Goal: Task Accomplishment & Management: Use online tool/utility

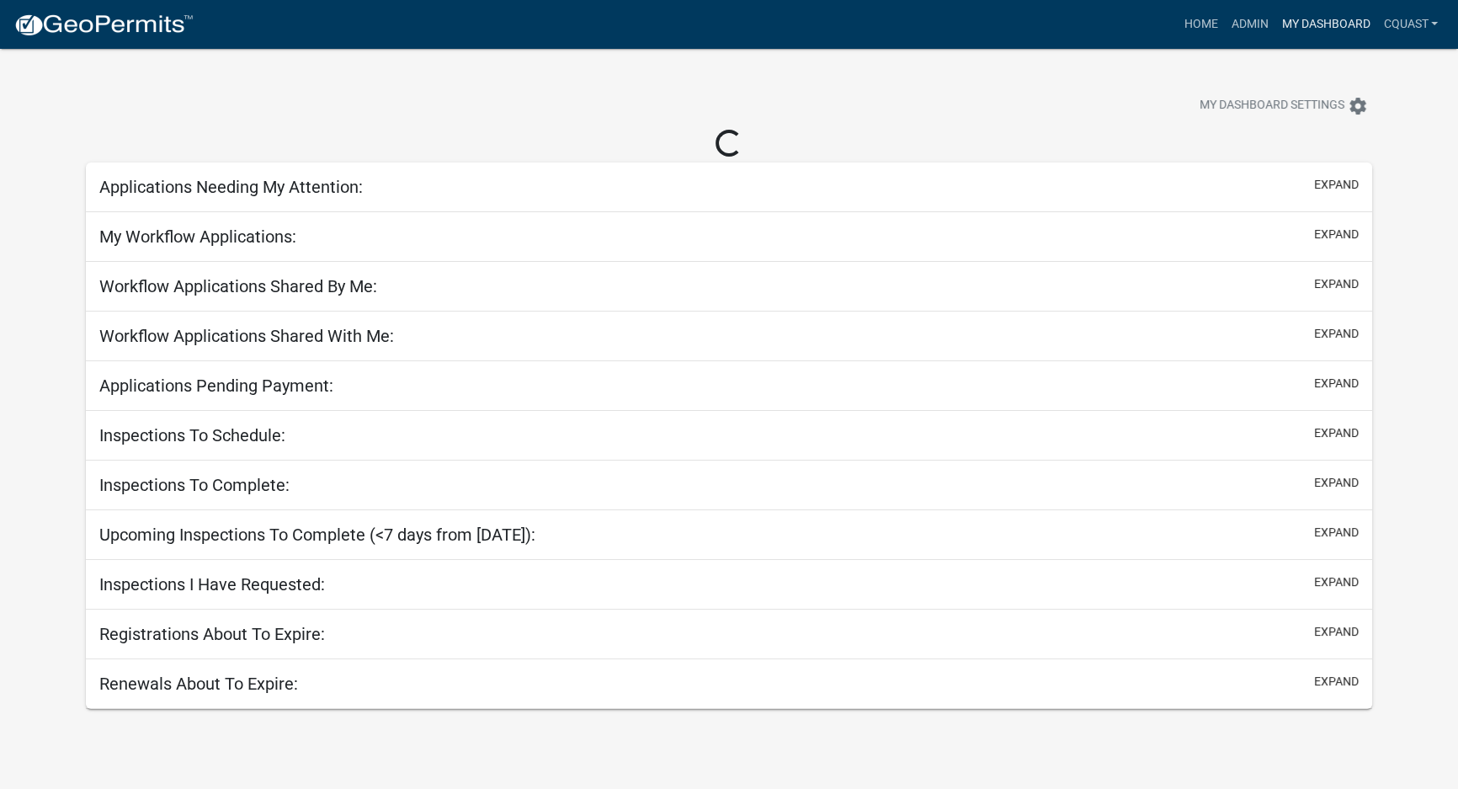
click at [1309, 27] on link "My Dashboard" at bounding box center [1326, 24] width 102 height 32
click at [1260, 23] on link "Admin" at bounding box center [1249, 24] width 51 height 32
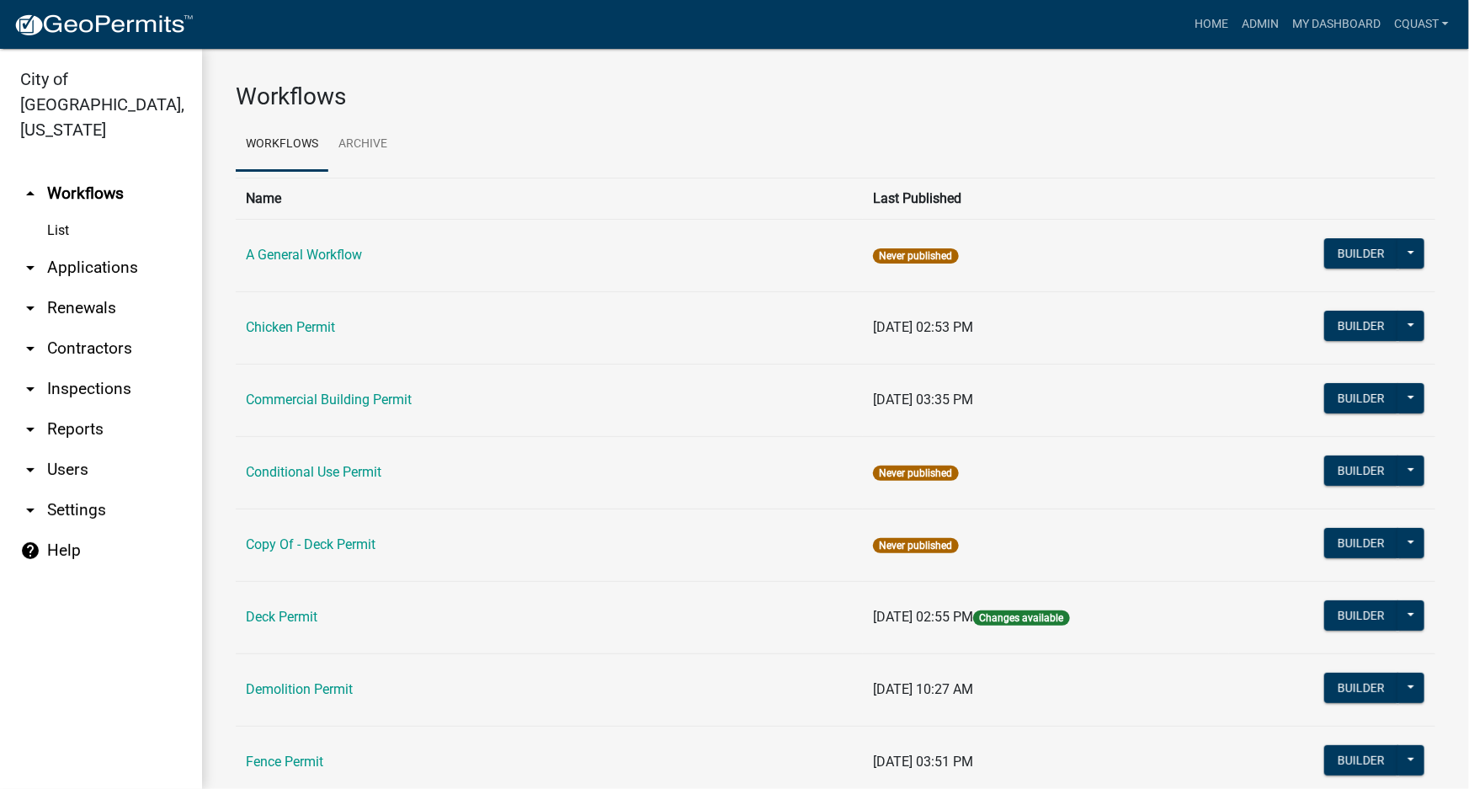
click at [84, 247] on link "arrow_drop_down Applications" at bounding box center [101, 267] width 202 height 40
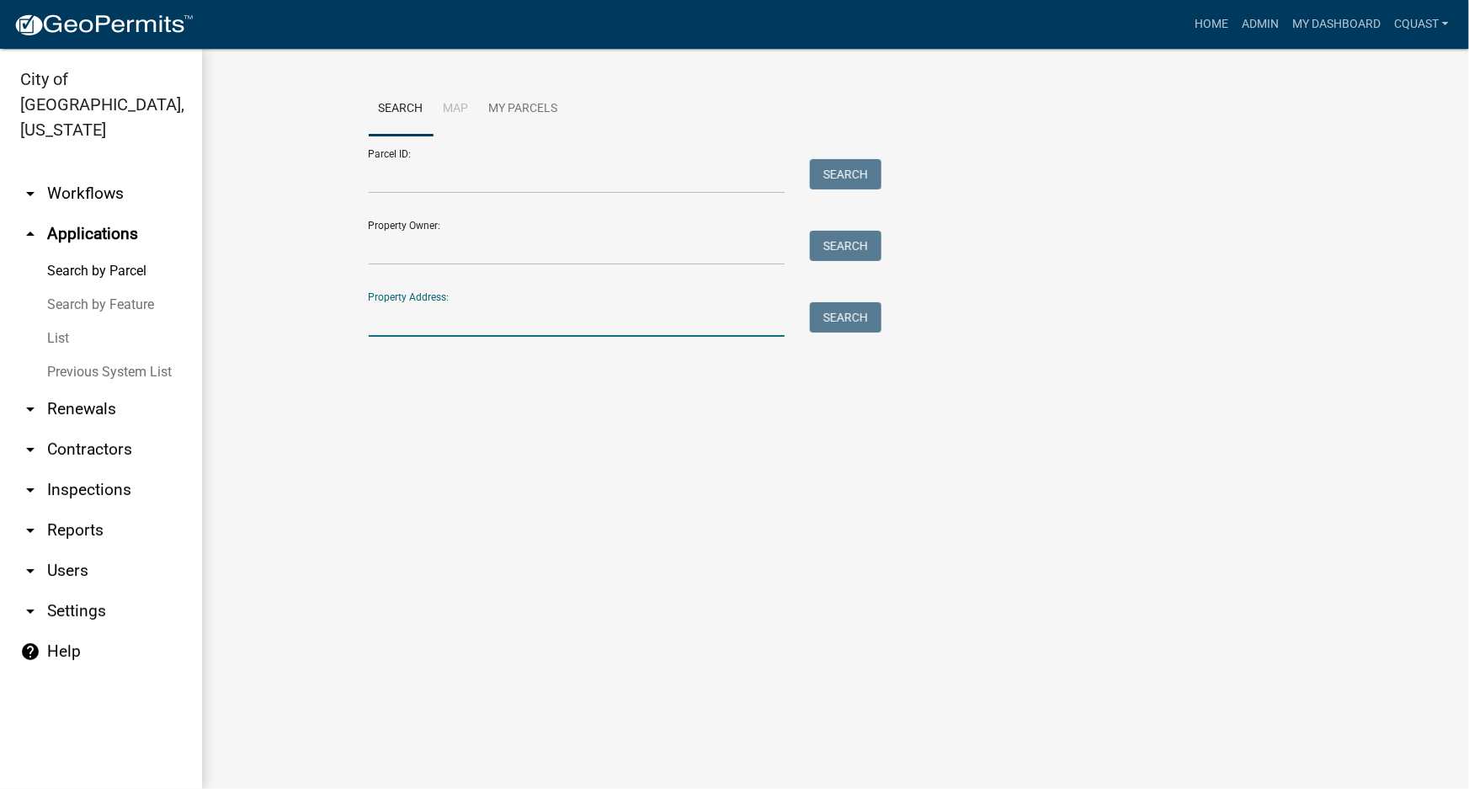
click at [476, 311] on input "Property Address:" at bounding box center [577, 319] width 417 height 35
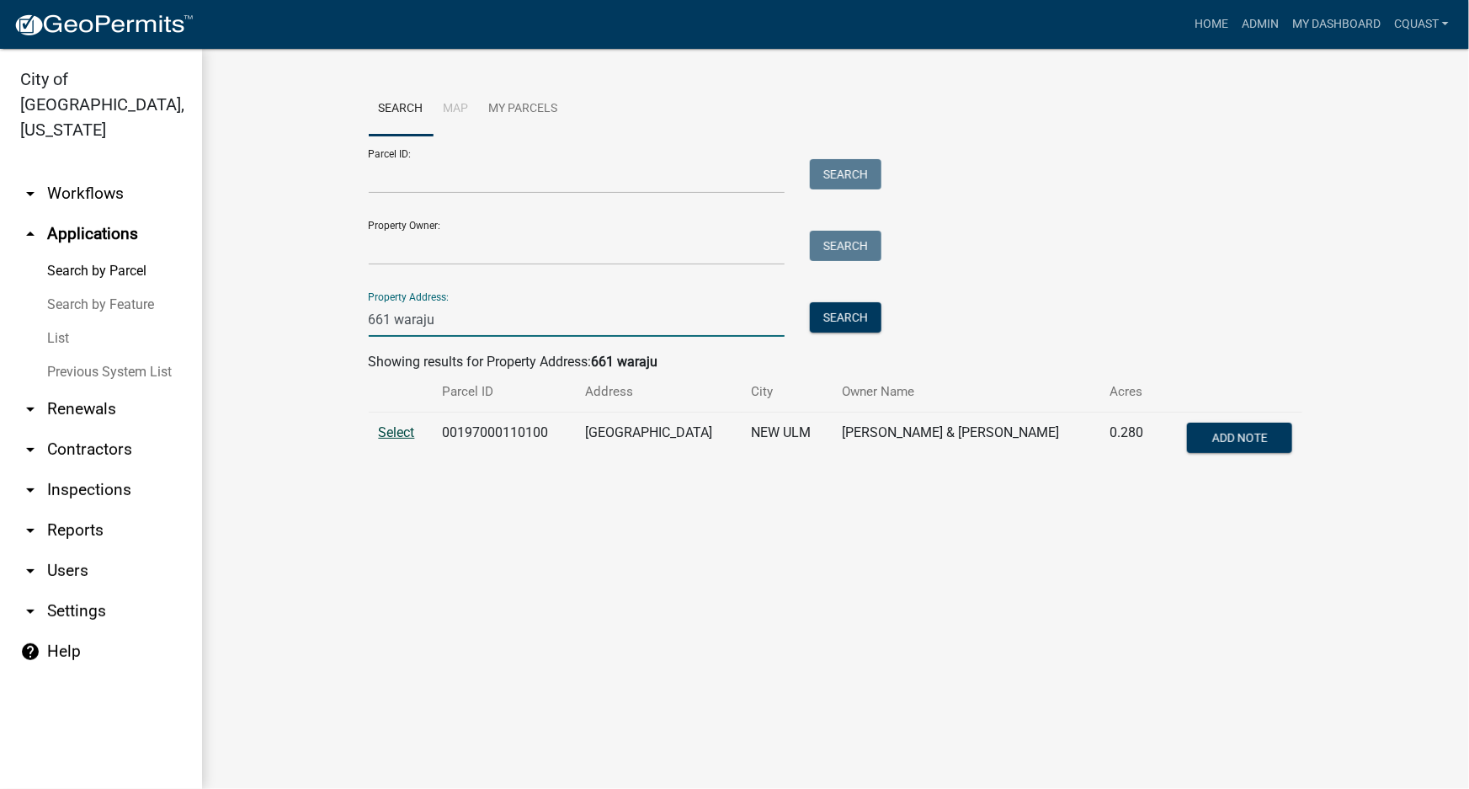
type input "661 waraju"
click at [396, 429] on span "Select" at bounding box center [397, 432] width 36 height 16
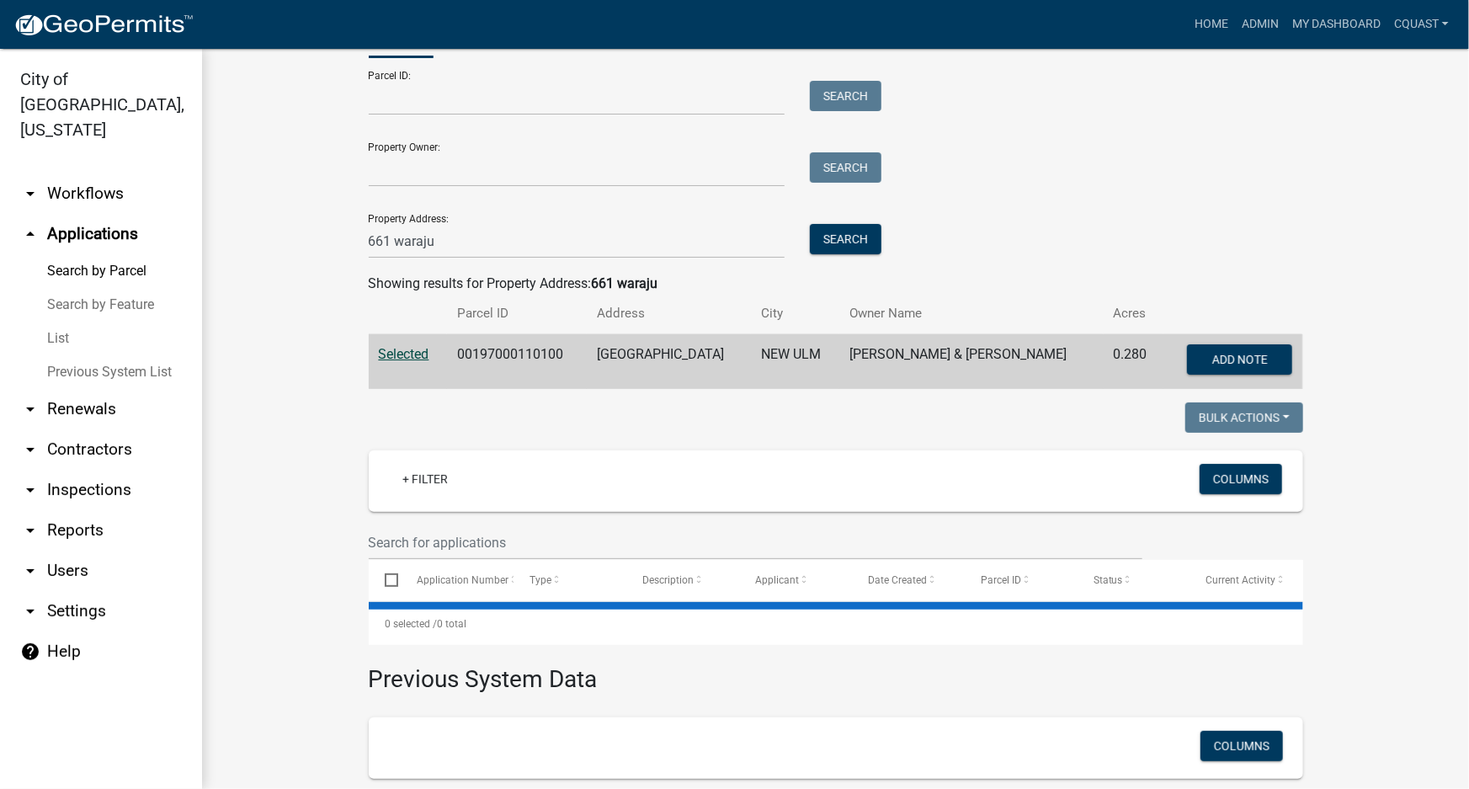
scroll to position [234, 0]
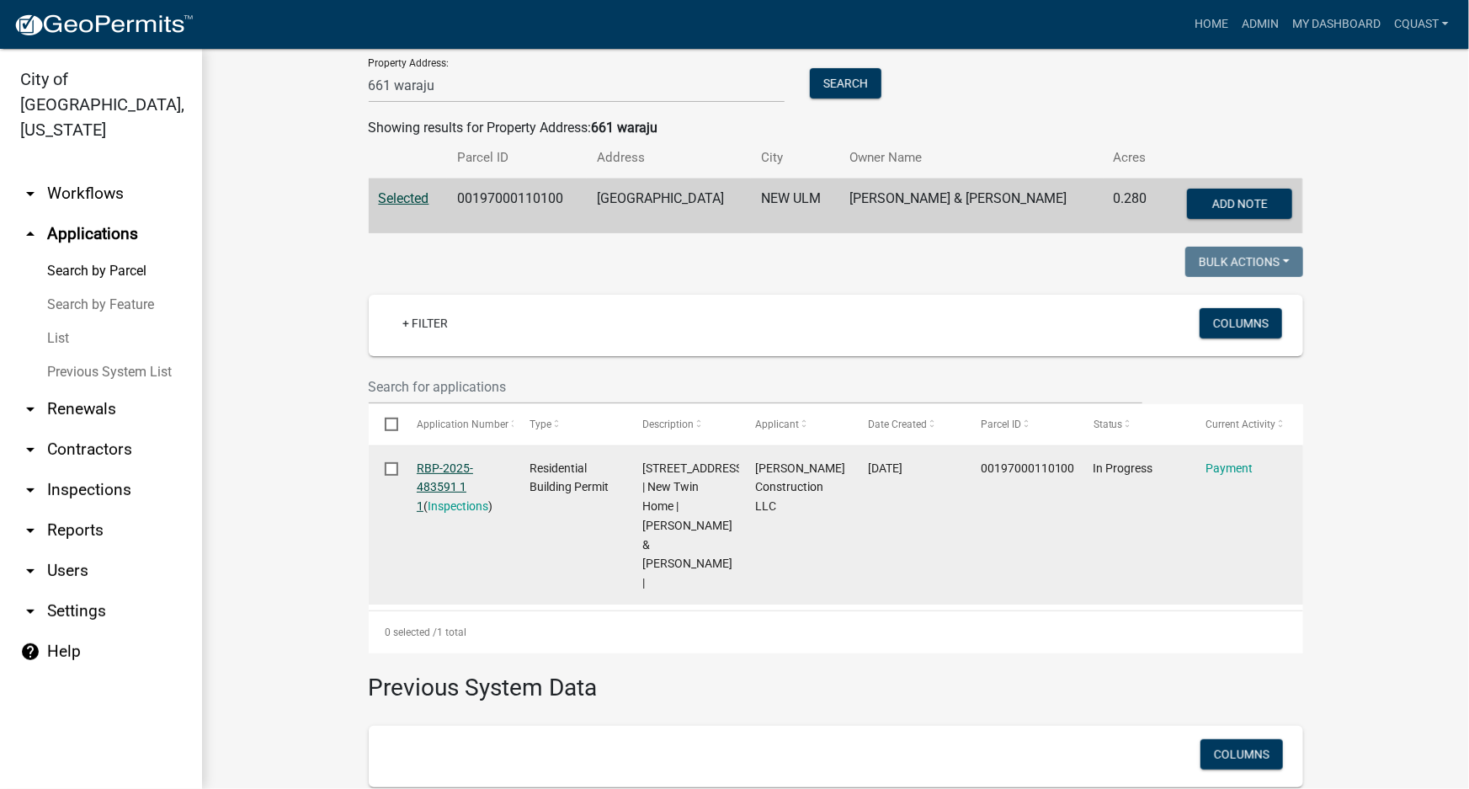
click at [439, 486] on link "RBP-2025-483591 1 1" at bounding box center [445, 487] width 56 height 52
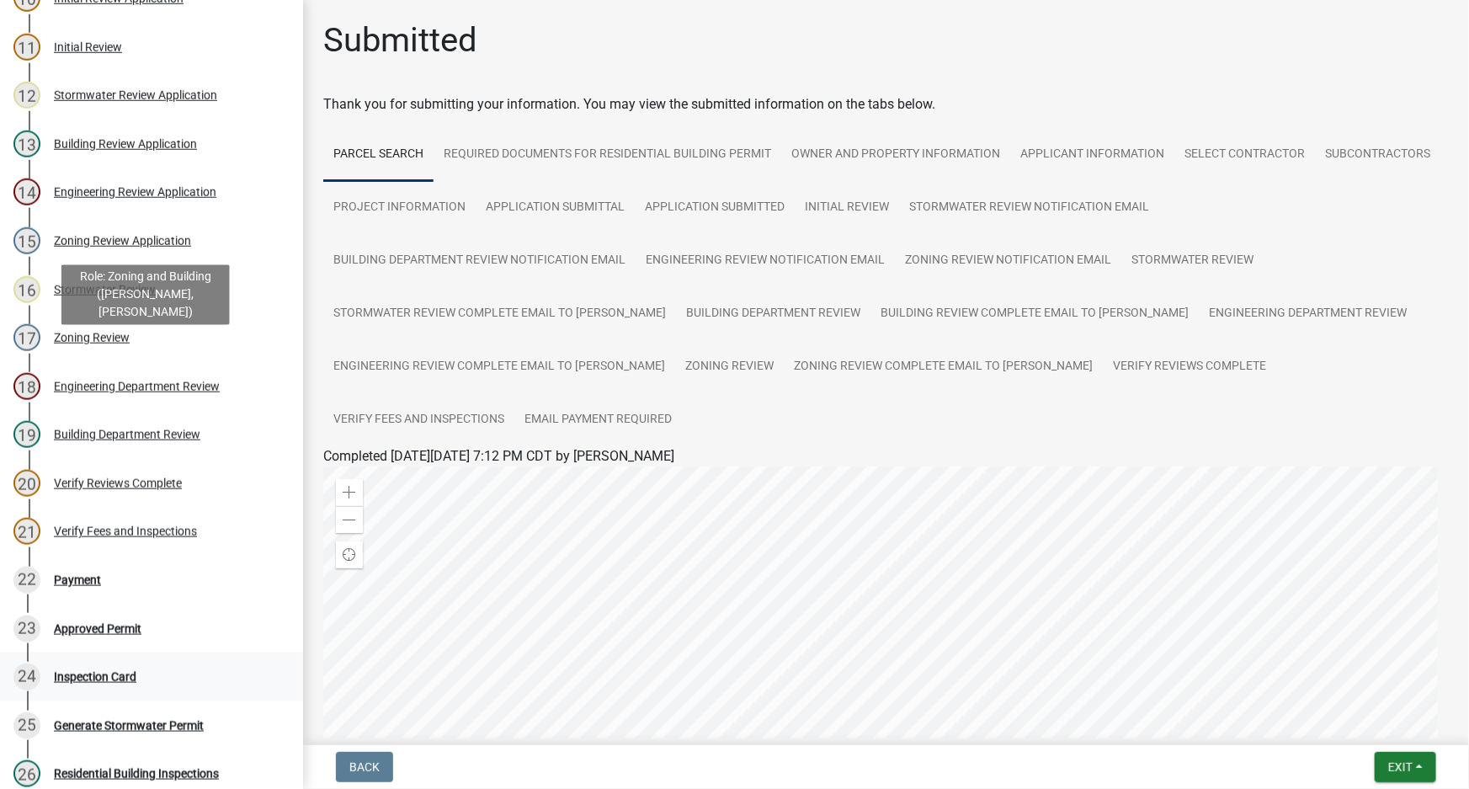
scroll to position [663, 0]
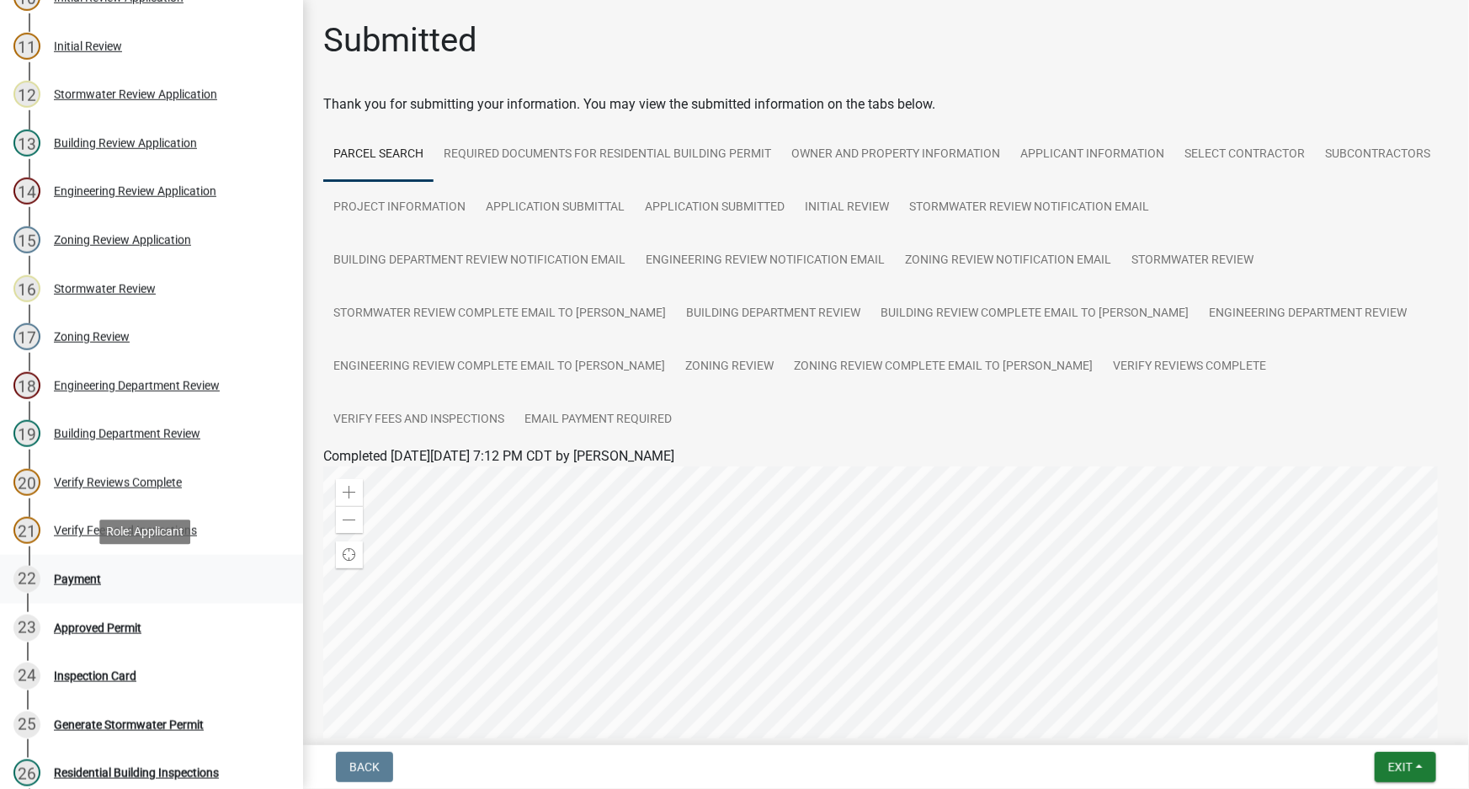
click at [79, 580] on div "Payment" at bounding box center [77, 579] width 47 height 12
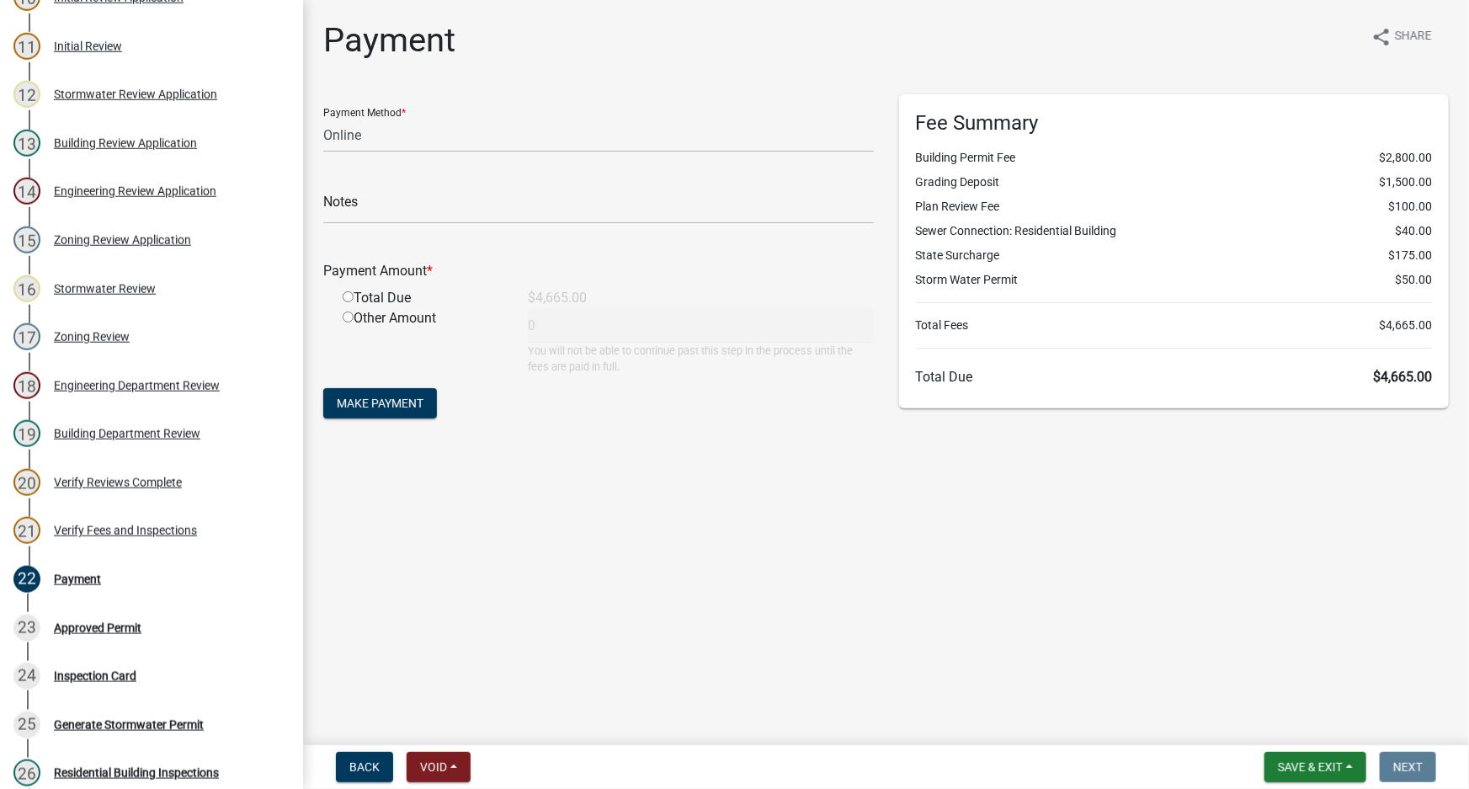
click at [1254, 393] on div "Fee Summary Building Permit Fee $2,800.00 Grading Deposit $1,500.00 Plan Review…" at bounding box center [1174, 251] width 551 height 314
click at [483, 140] on select "Credit Card POS Check Cash Online" at bounding box center [598, 135] width 551 height 35
select select "1: 0"
click at [323, 118] on select "Credit Card POS Check Cash Online" at bounding box center [598, 135] width 551 height 35
click at [418, 204] on input "text" at bounding box center [598, 206] width 551 height 35
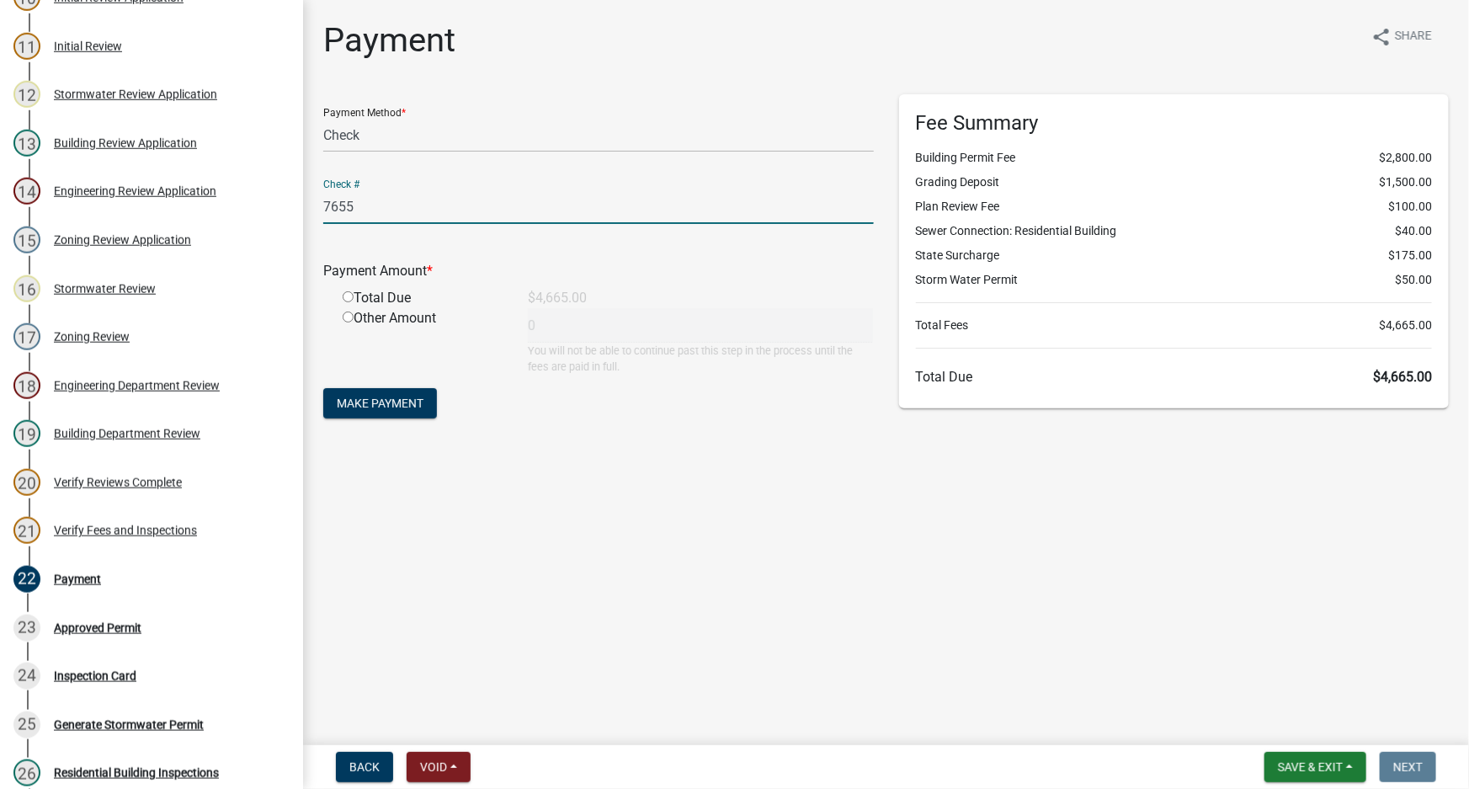
type input "7655"
click at [346, 299] on input "radio" at bounding box center [348, 296] width 11 height 11
radio input "true"
type input "4665"
click at [380, 409] on span "Make Payment" at bounding box center [380, 402] width 87 height 13
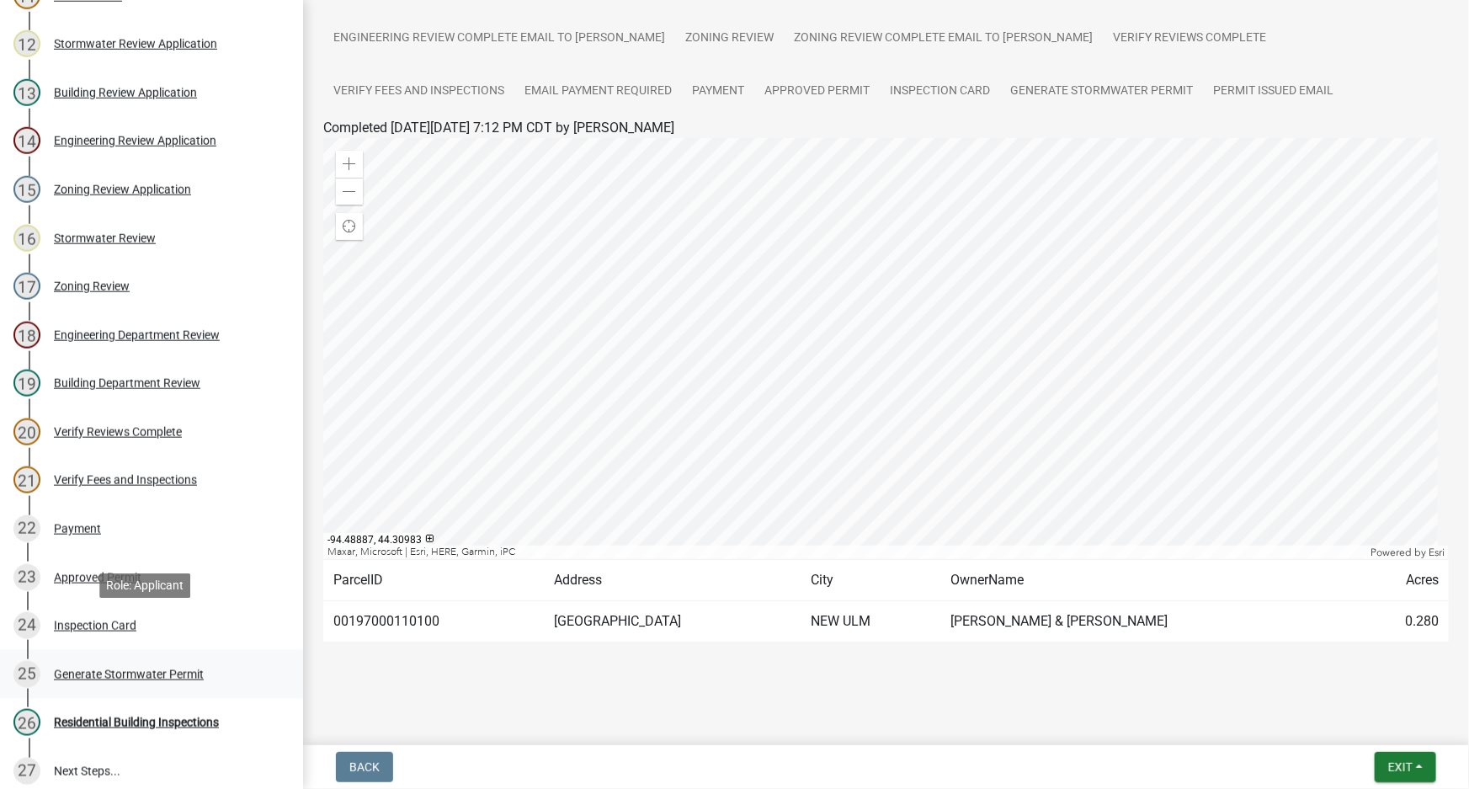
scroll to position [1019, 0]
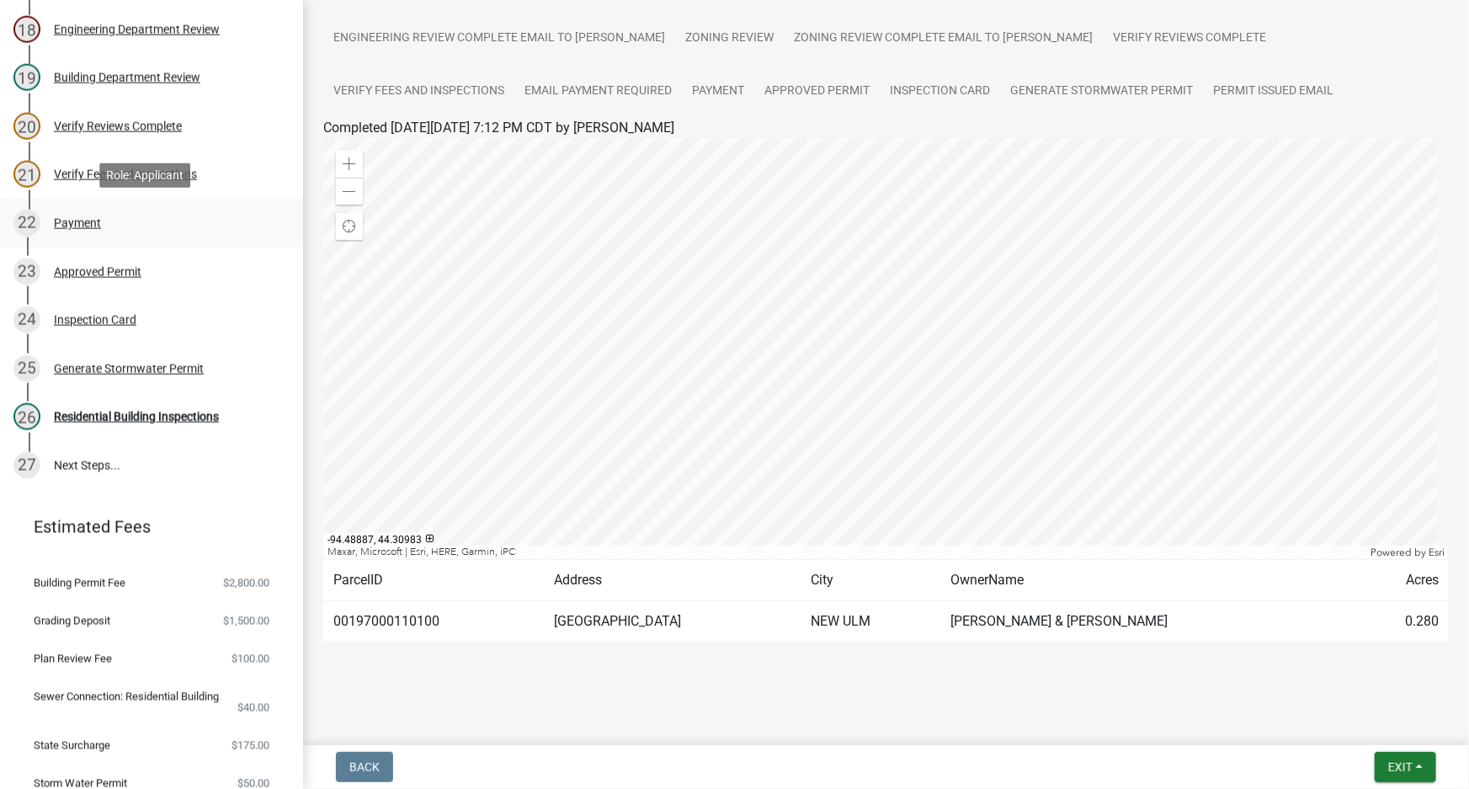
click at [66, 219] on div "Payment" at bounding box center [77, 223] width 47 height 12
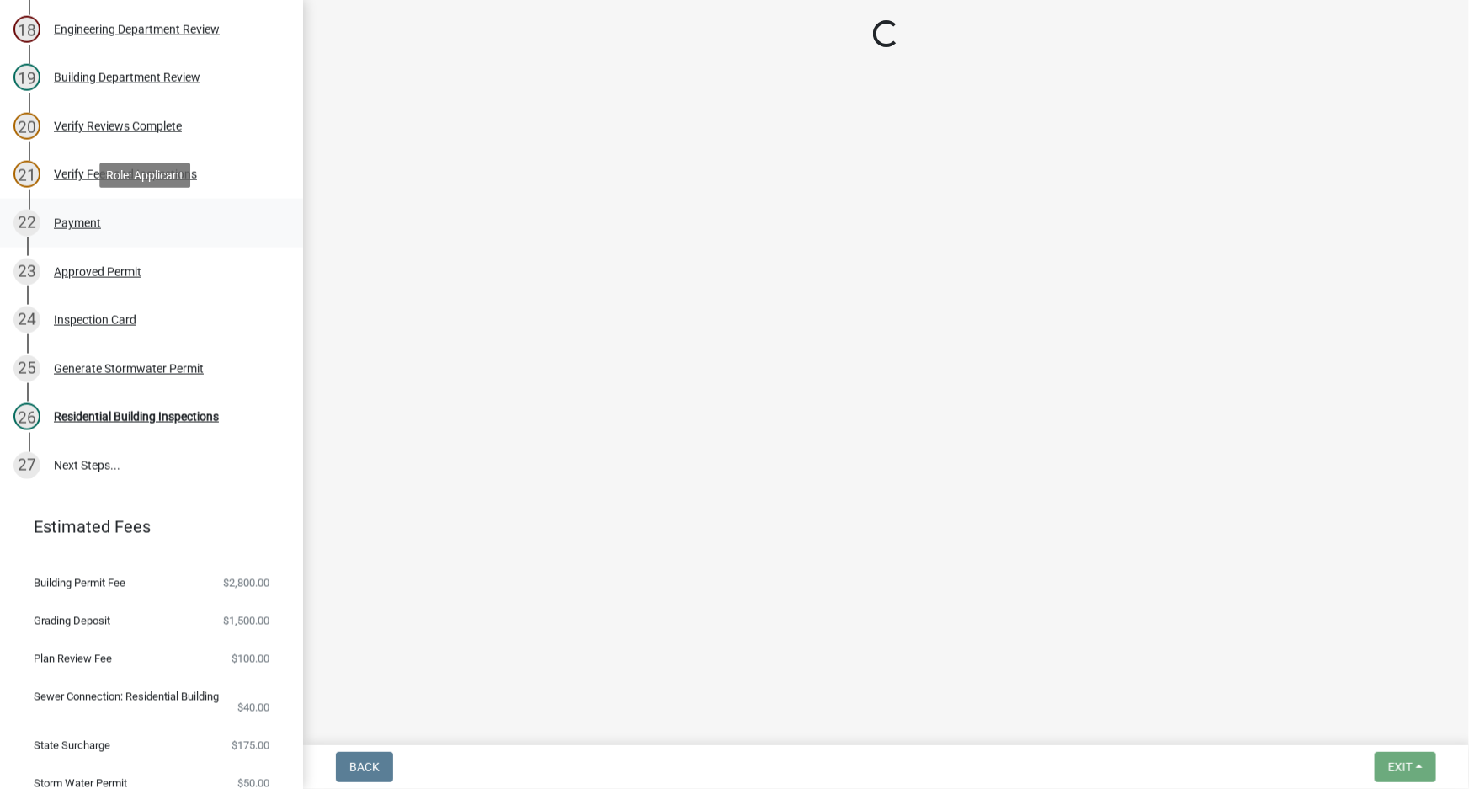
scroll to position [0, 0]
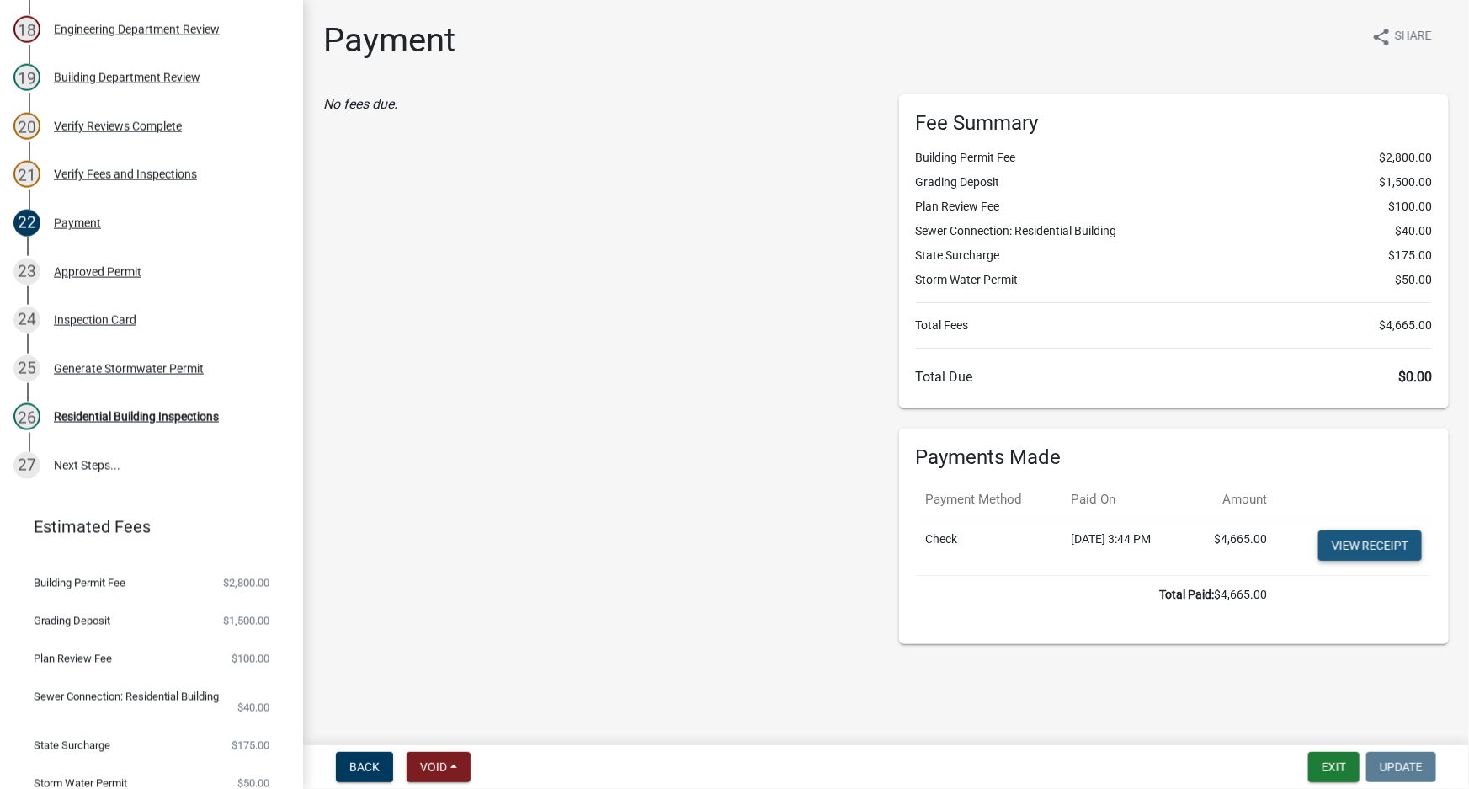
click at [1397, 546] on link "View receipt" at bounding box center [1370, 545] width 104 height 30
click at [1338, 772] on button "Exit" at bounding box center [1333, 767] width 51 height 30
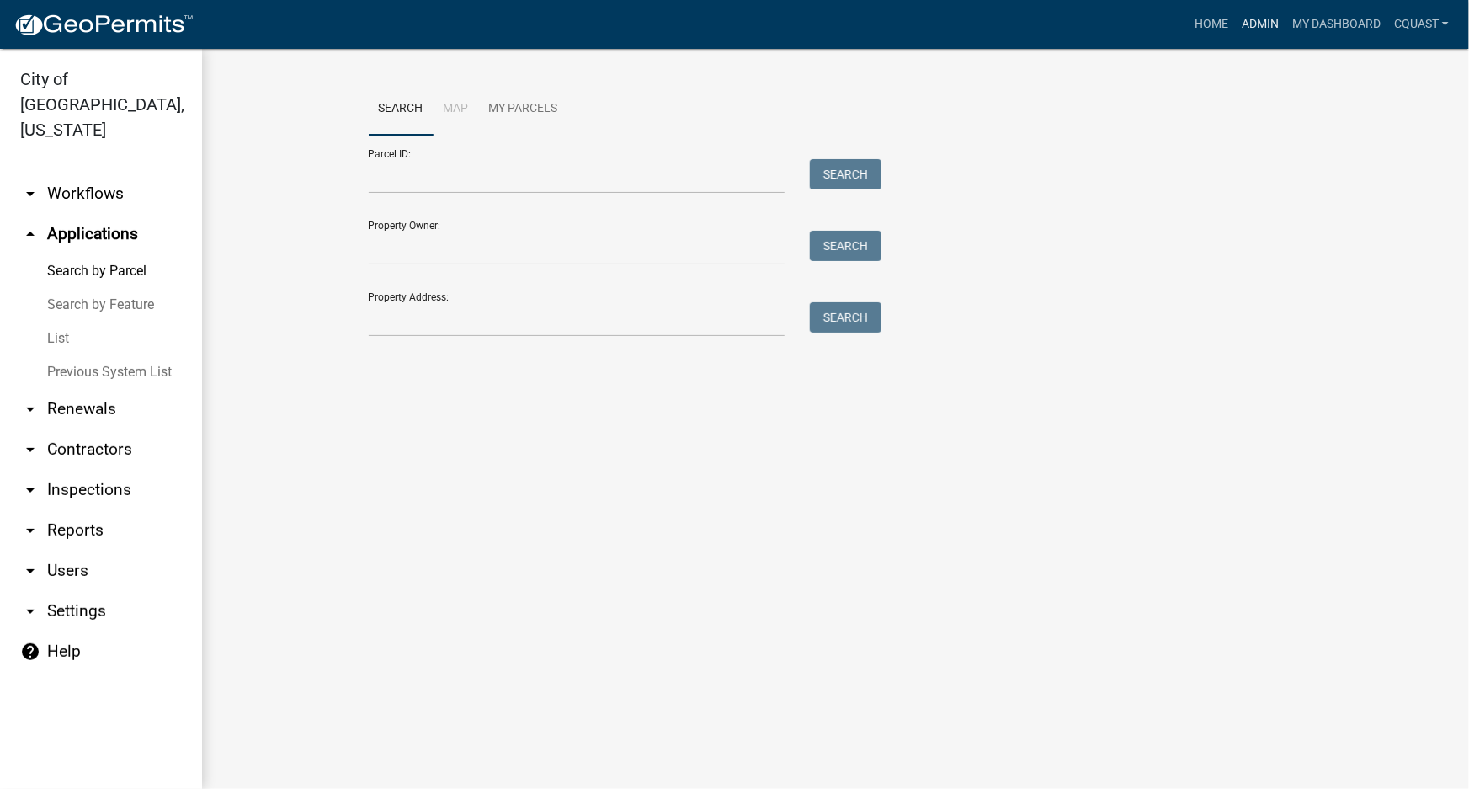
click at [1263, 21] on link "Admin" at bounding box center [1260, 24] width 51 height 32
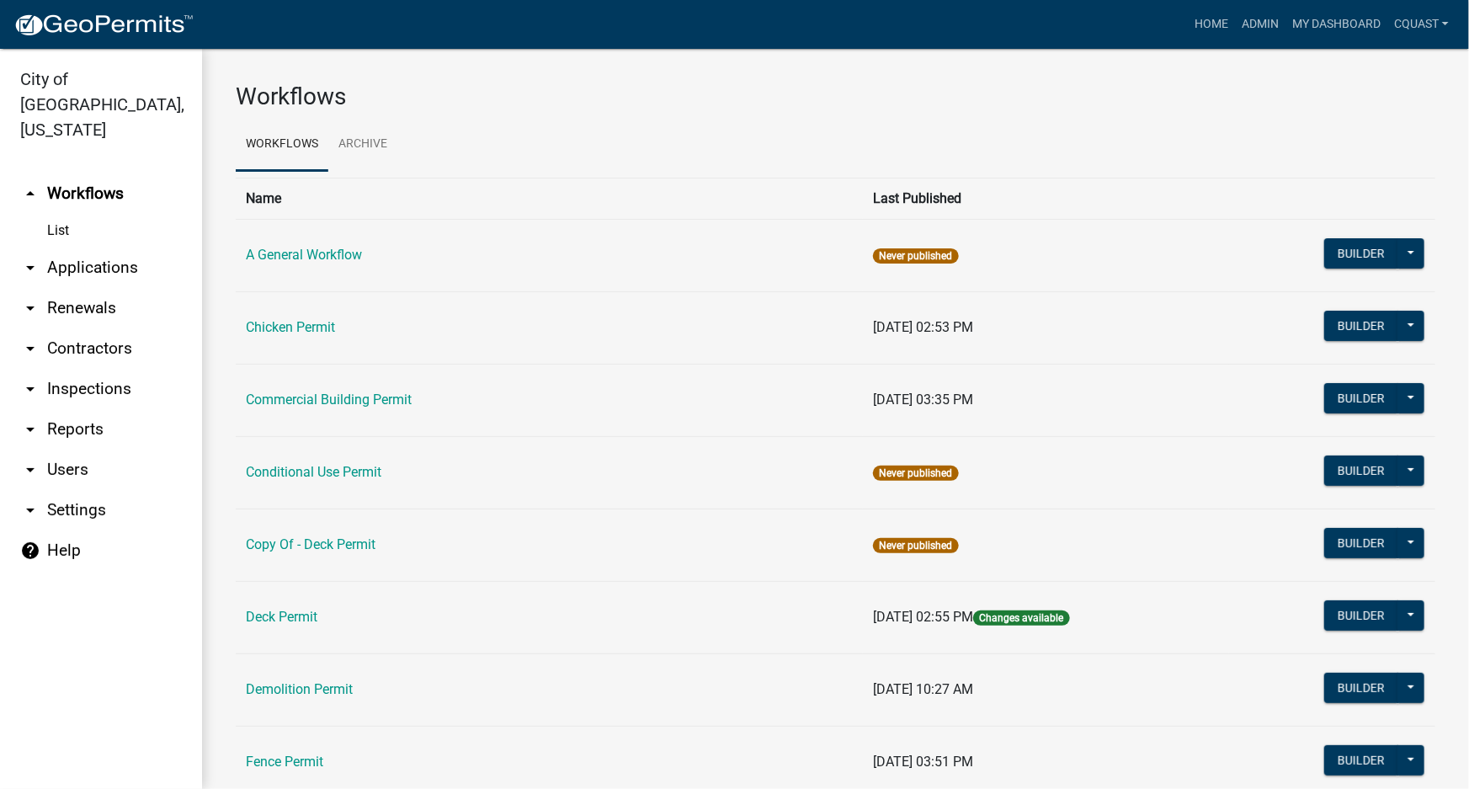
click at [91, 247] on link "arrow_drop_down Applications" at bounding box center [101, 267] width 202 height 40
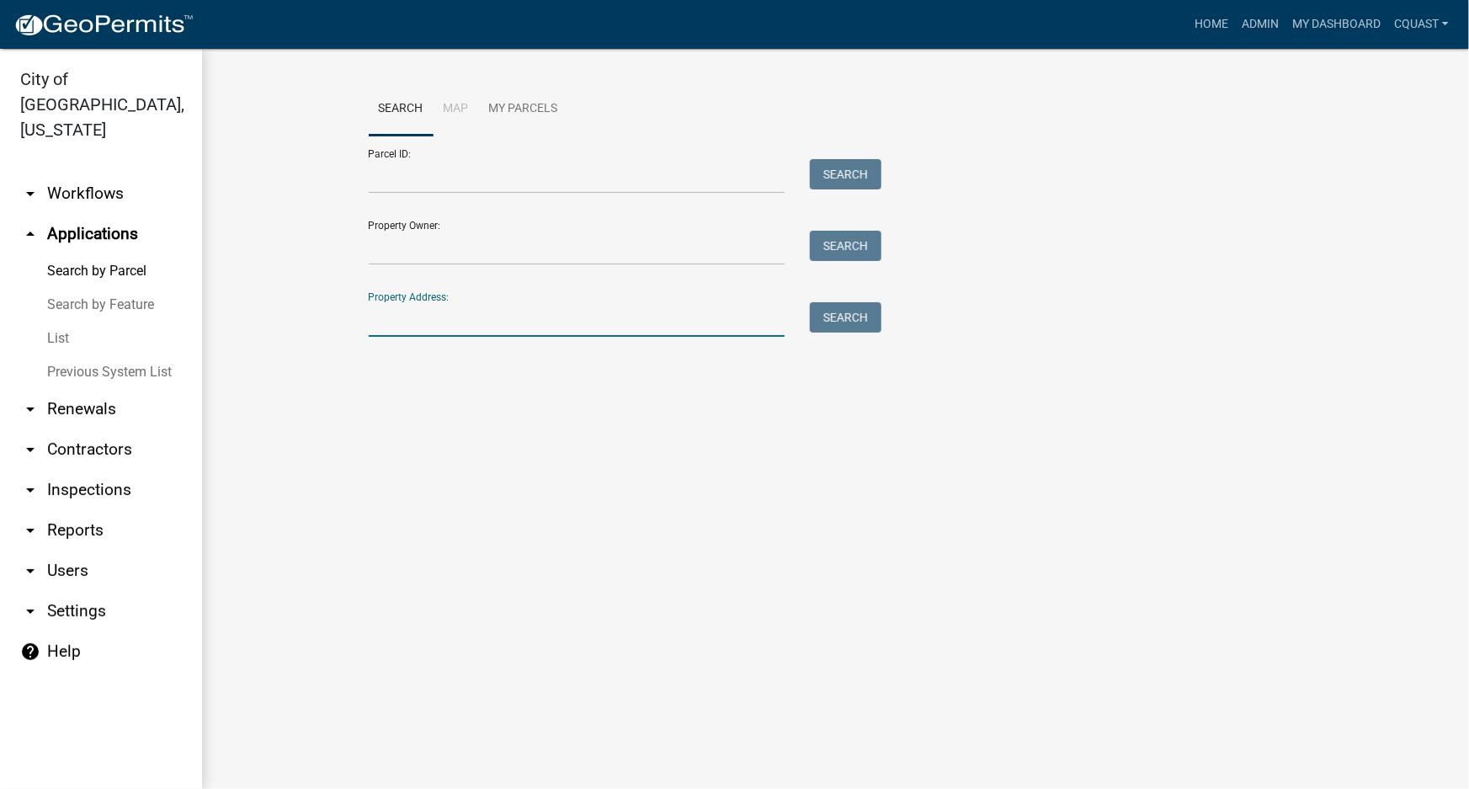
click at [414, 316] on input "Property Address:" at bounding box center [577, 319] width 417 height 35
type input "665 waraju"
click at [861, 303] on button "Search" at bounding box center [846, 317] width 72 height 30
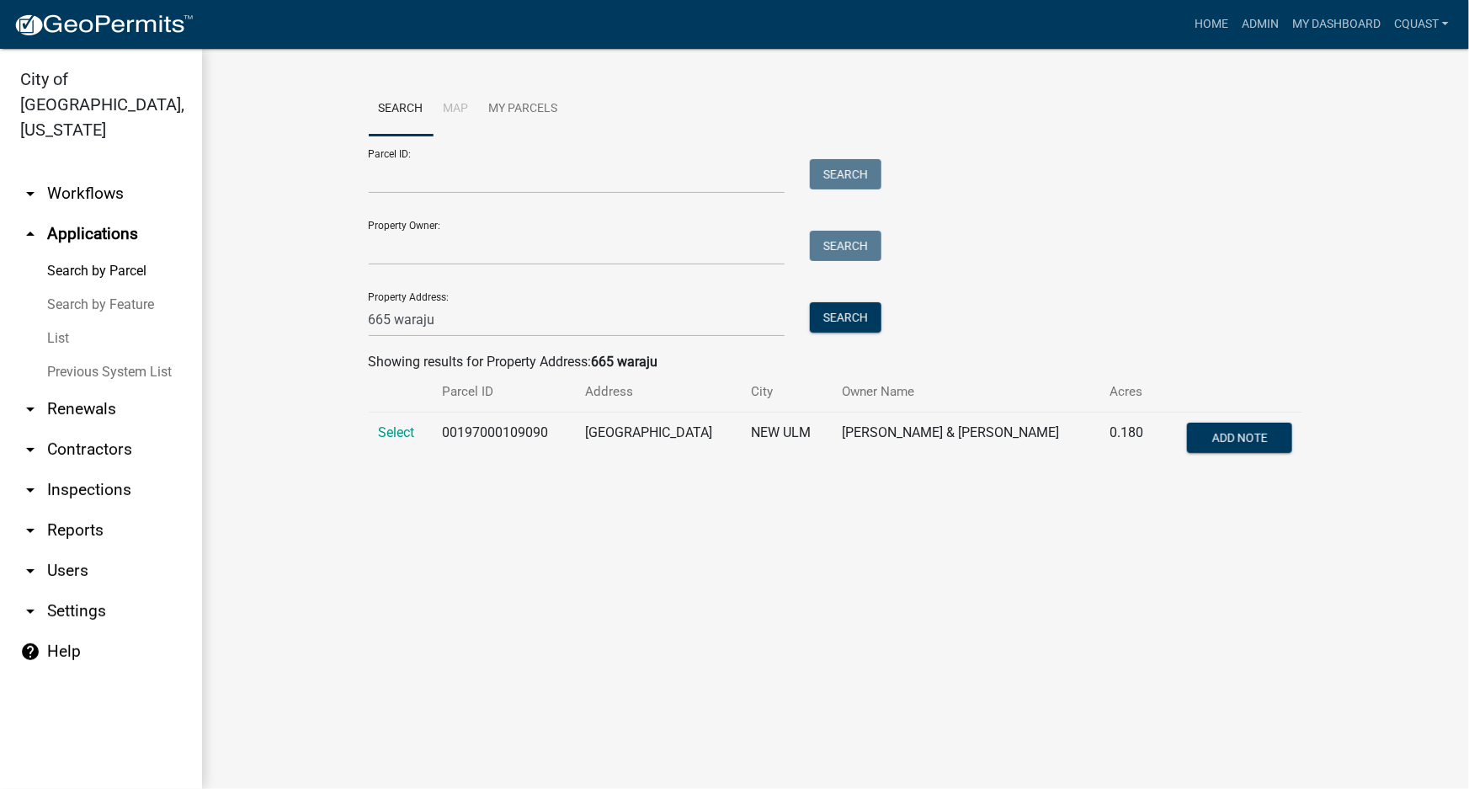
click at [420, 431] on td "Select" at bounding box center [401, 440] width 64 height 56
click at [403, 429] on span "Select" at bounding box center [397, 432] width 36 height 16
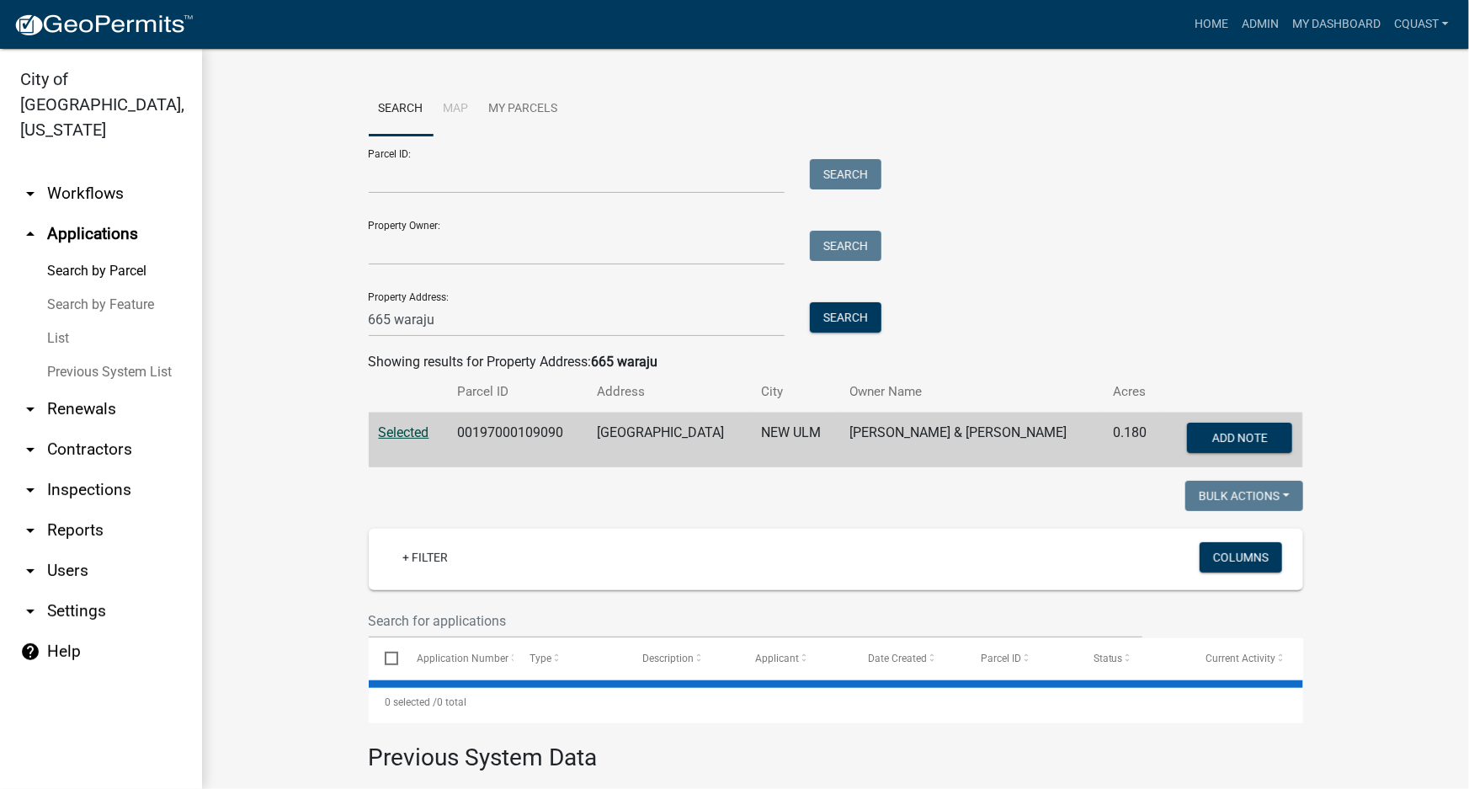
scroll to position [204, 0]
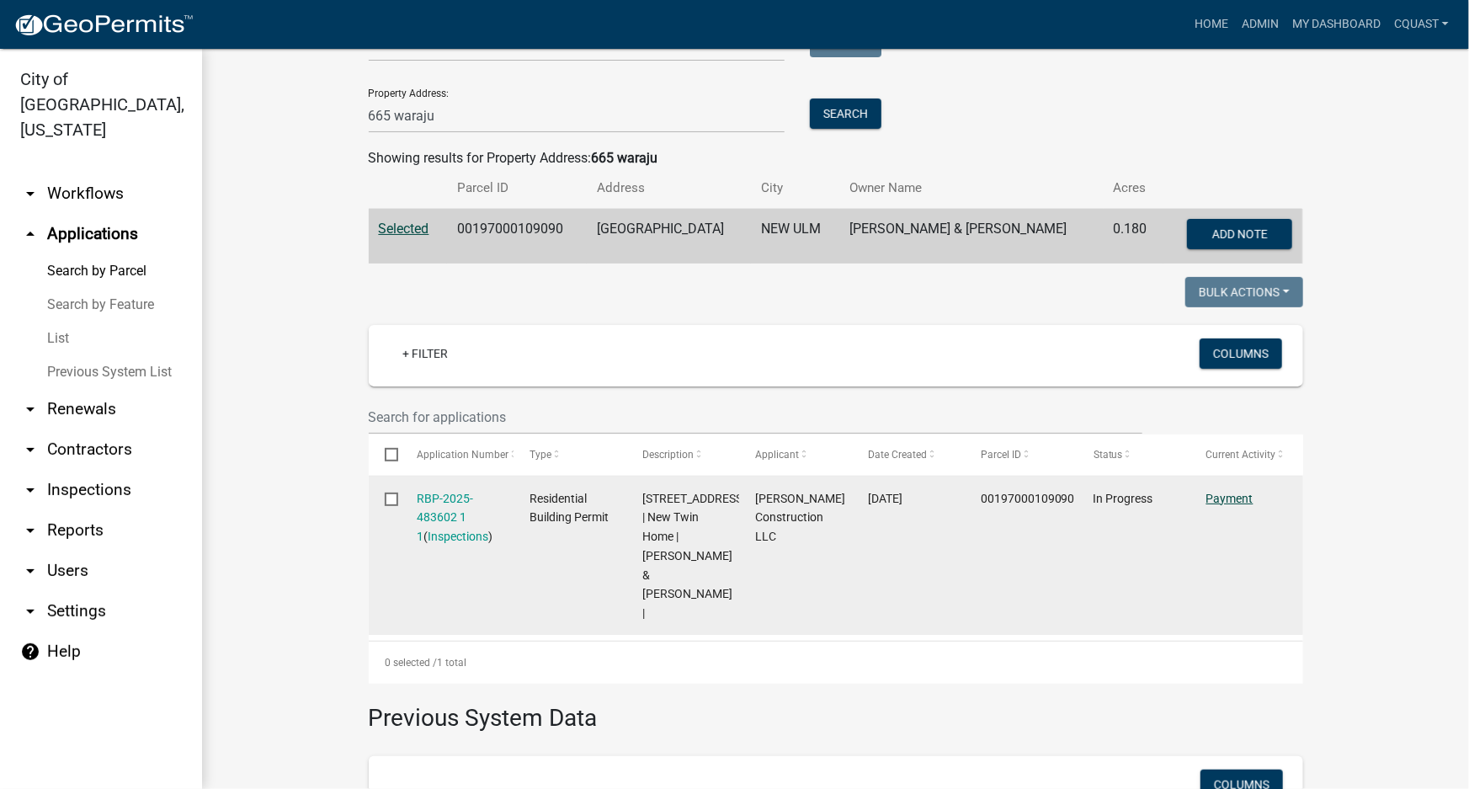
click at [1207, 494] on link "Payment" at bounding box center [1229, 498] width 47 height 13
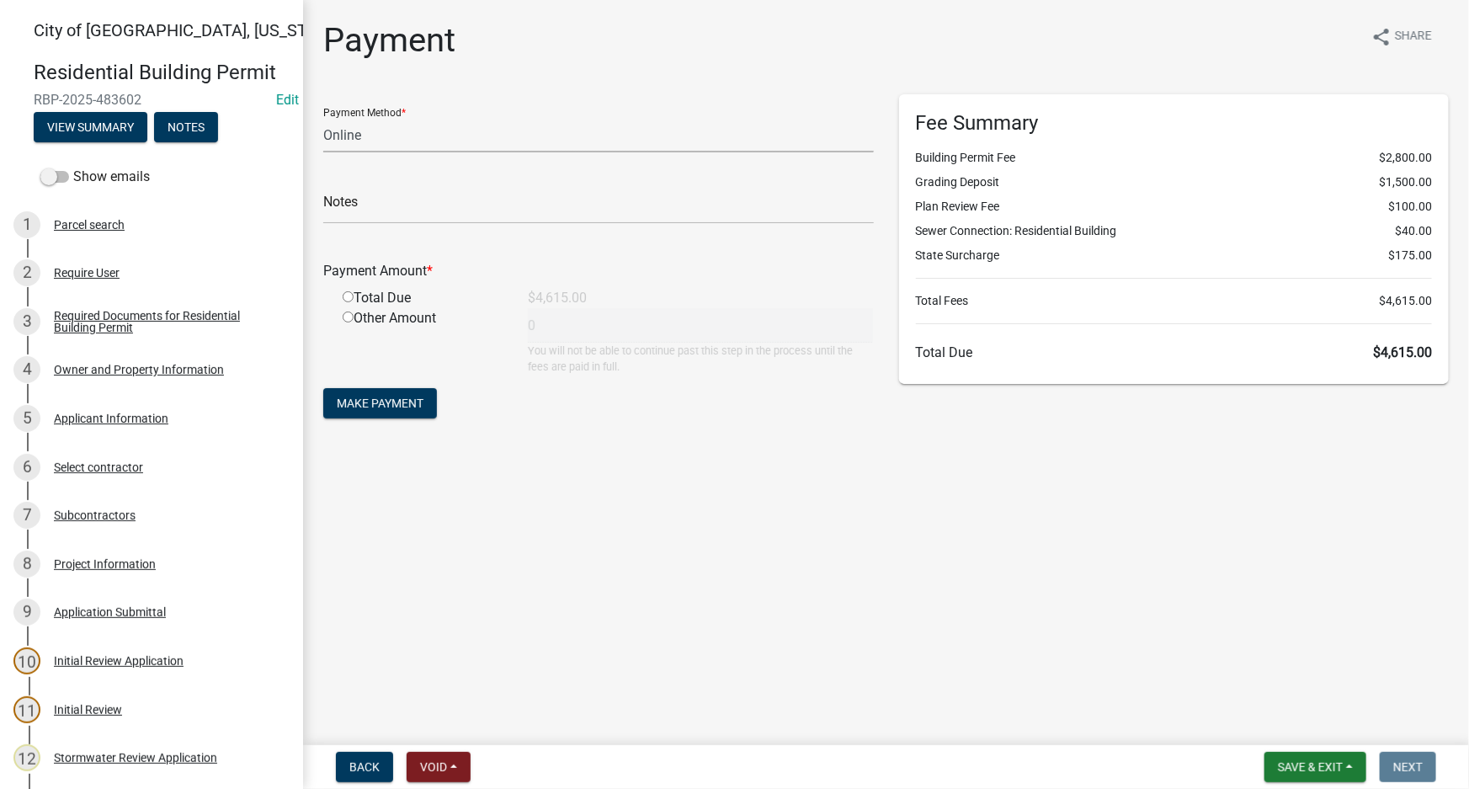
click at [460, 140] on select "Credit Card POS Check Cash Online" at bounding box center [598, 135] width 551 height 35
select select "2: 1"
click at [323, 118] on select "Credit Card POS Check Cash Online" at bounding box center [598, 135] width 551 height 35
click at [424, 208] on input "text" at bounding box center [598, 206] width 551 height 35
type input "9"
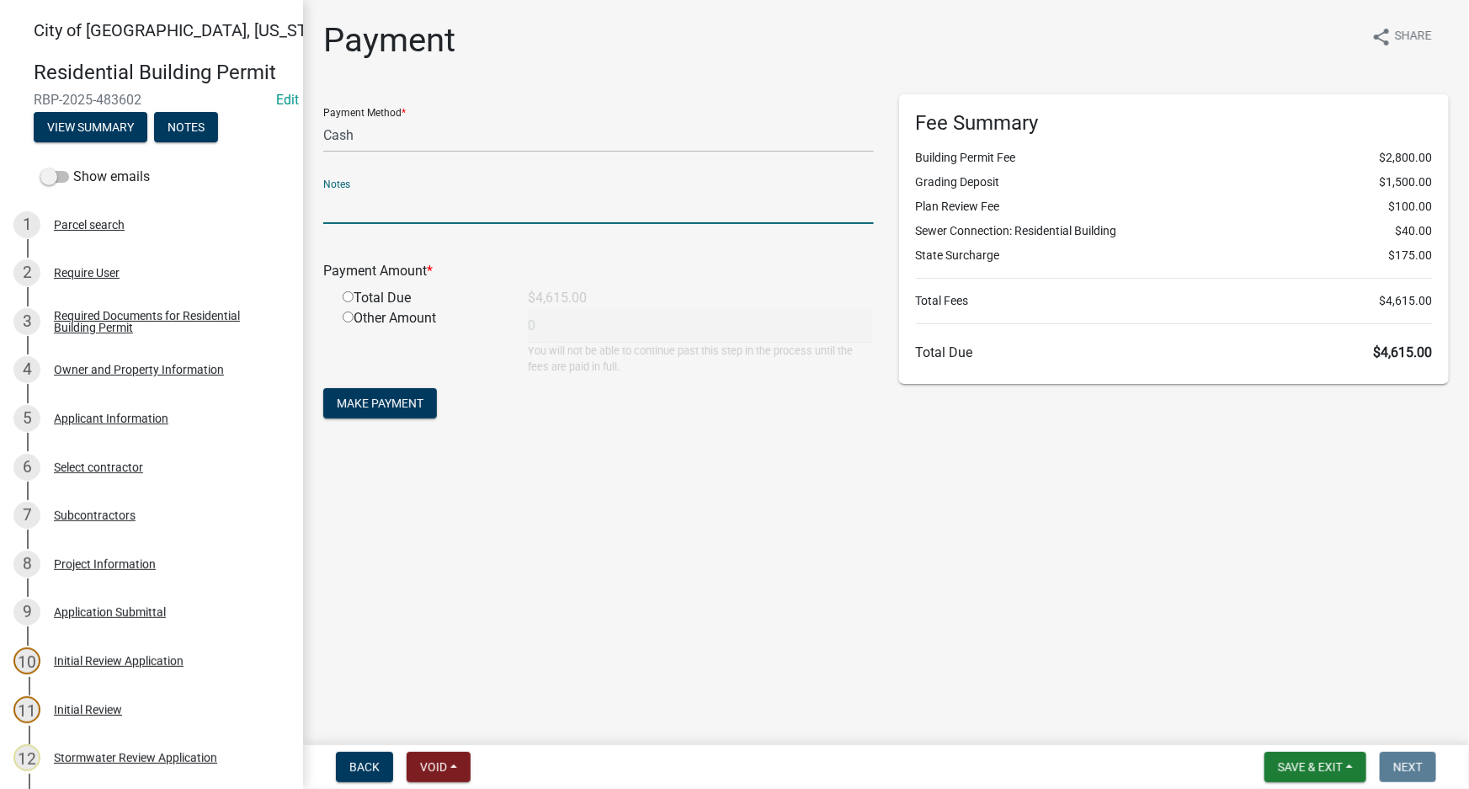
click at [424, 208] on input "text" at bounding box center [598, 206] width 551 height 35
type input "7655"
click at [386, 137] on select "Credit Card POS Check Cash Online" at bounding box center [598, 135] width 551 height 35
select select "1: 0"
click at [323, 118] on select "Credit Card POS Check Cash Online" at bounding box center [598, 135] width 551 height 35
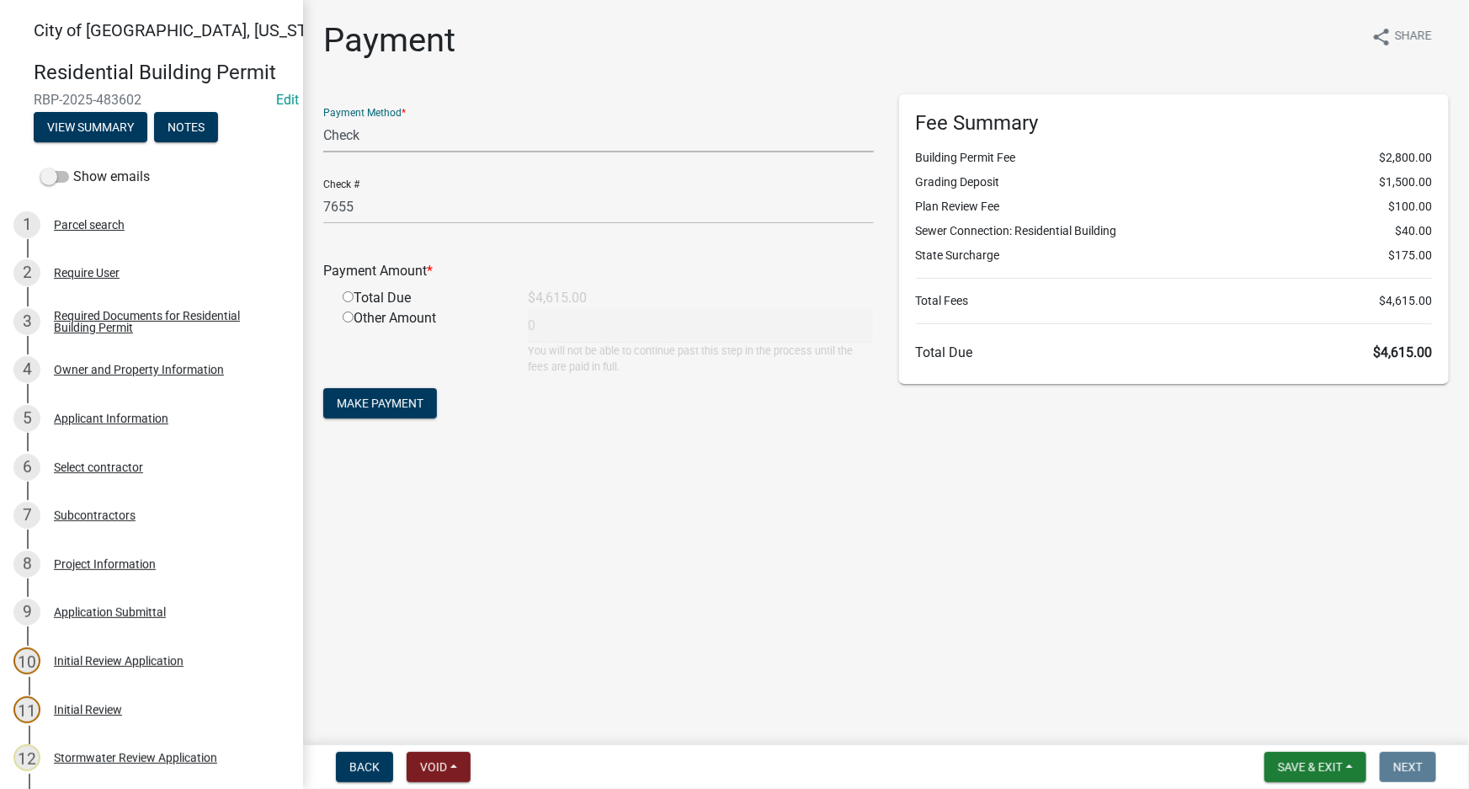
click at [346, 293] on input "radio" at bounding box center [348, 296] width 11 height 11
radio input "true"
type input "4615"
click at [425, 402] on button "Make Payment" at bounding box center [380, 403] width 114 height 30
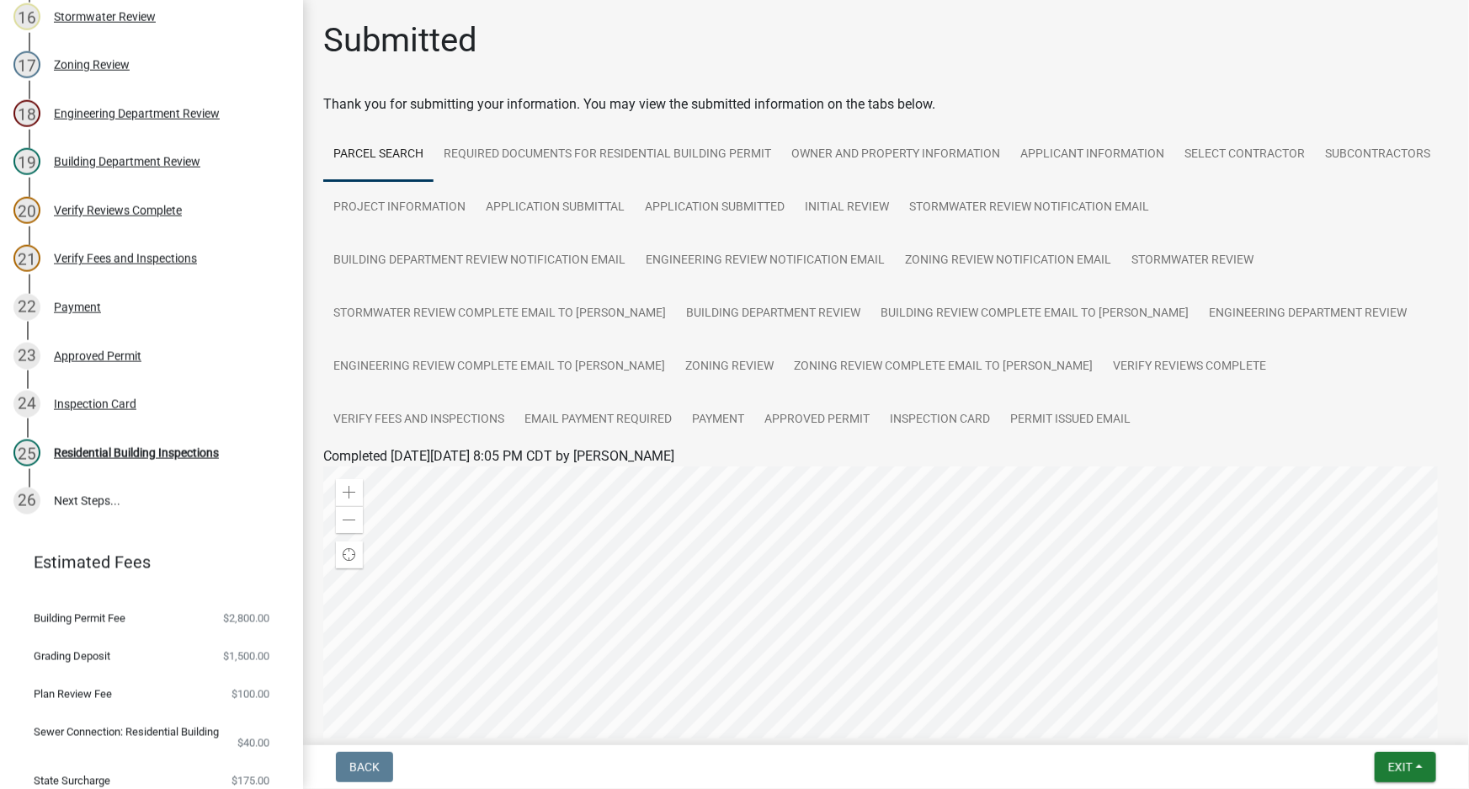
scroll to position [837, 0]
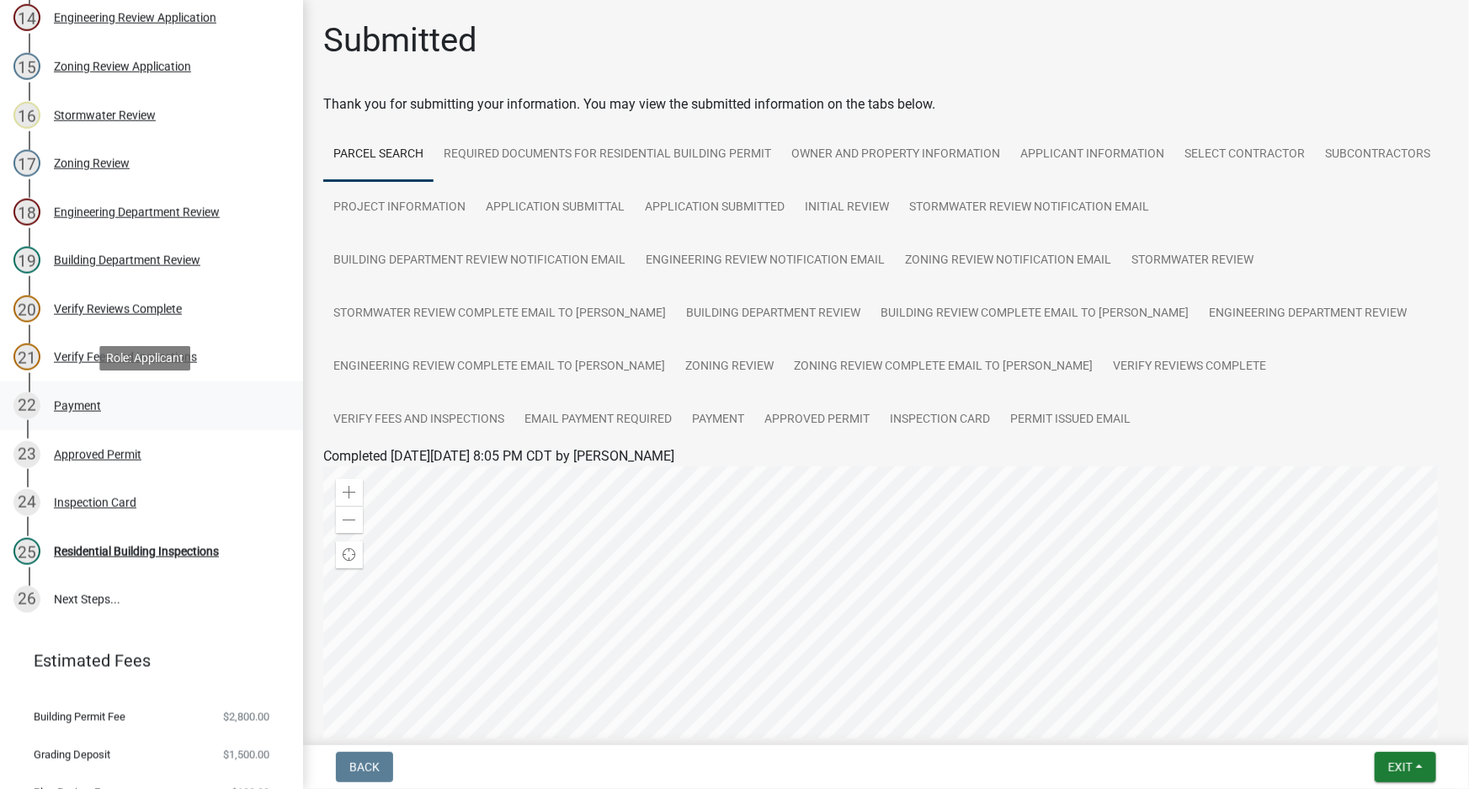
click at [103, 407] on div "22 Payment" at bounding box center [144, 405] width 263 height 27
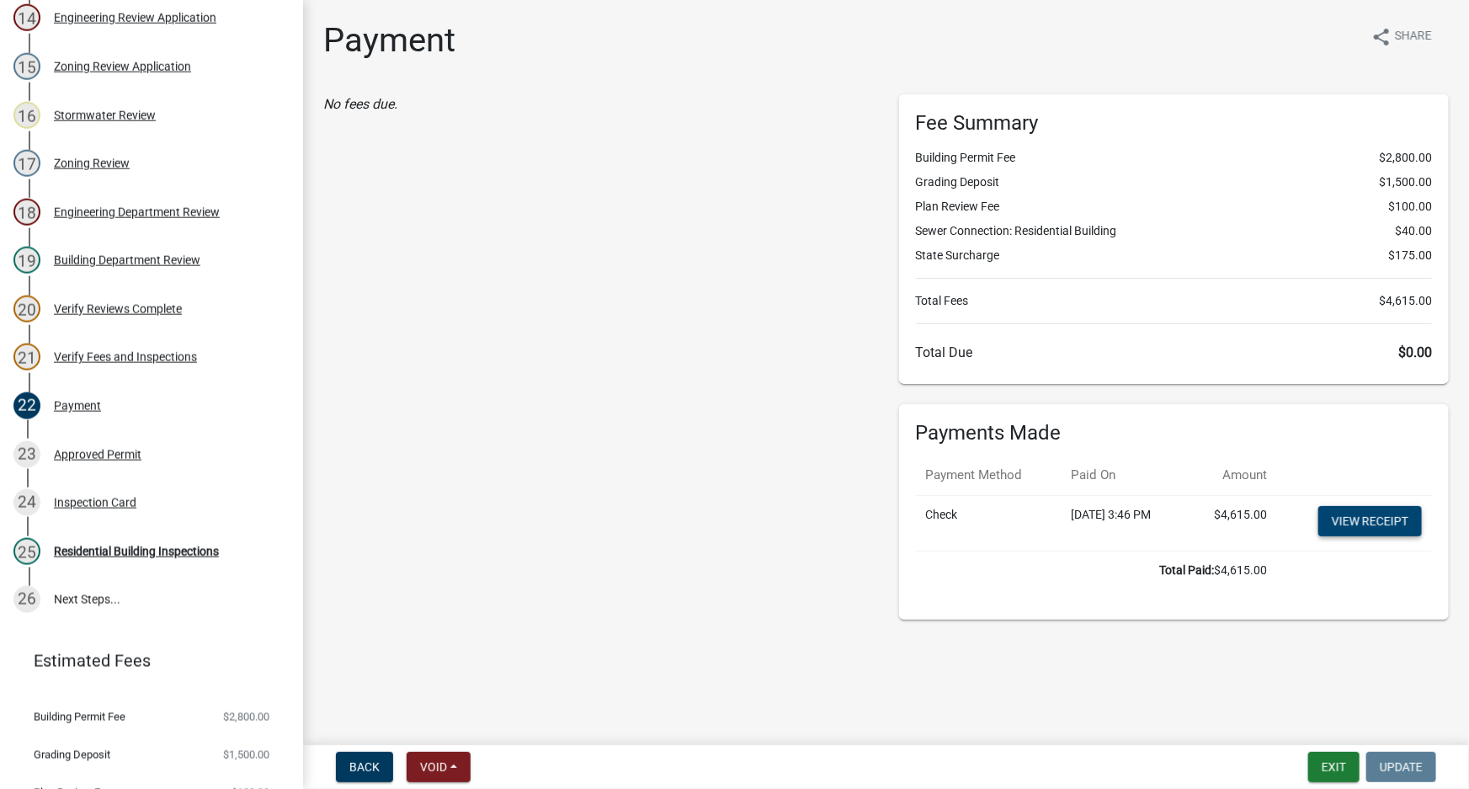
click at [1354, 527] on link "View receipt" at bounding box center [1370, 521] width 104 height 30
